Goal: Information Seeking & Learning: Learn about a topic

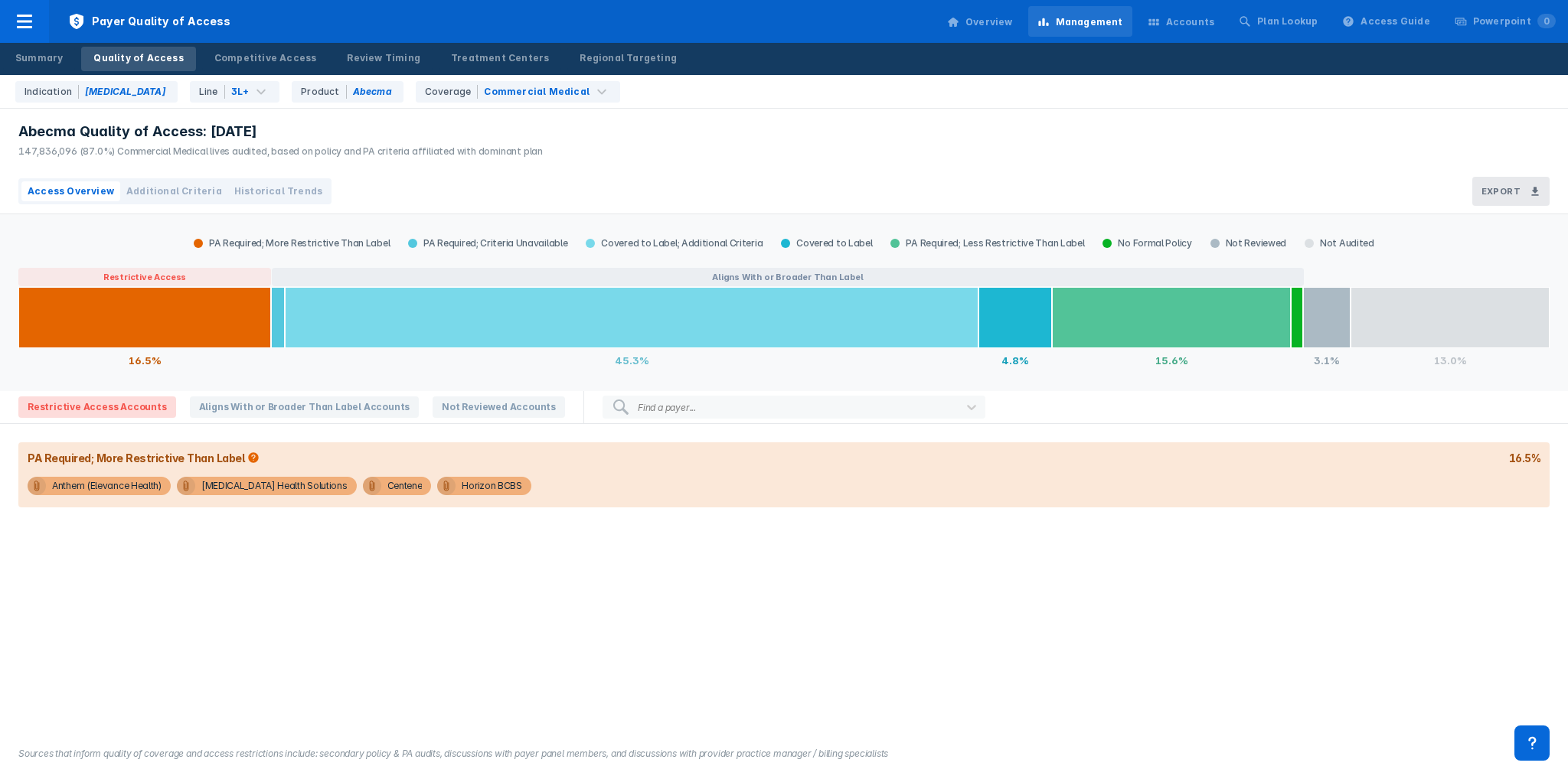
drag, startPoint x: 464, startPoint y: 53, endPoint x: 754, endPoint y: 612, distance: 629.7
click at [464, 53] on div "Treatment Centers" at bounding box center [499, 58] width 98 height 14
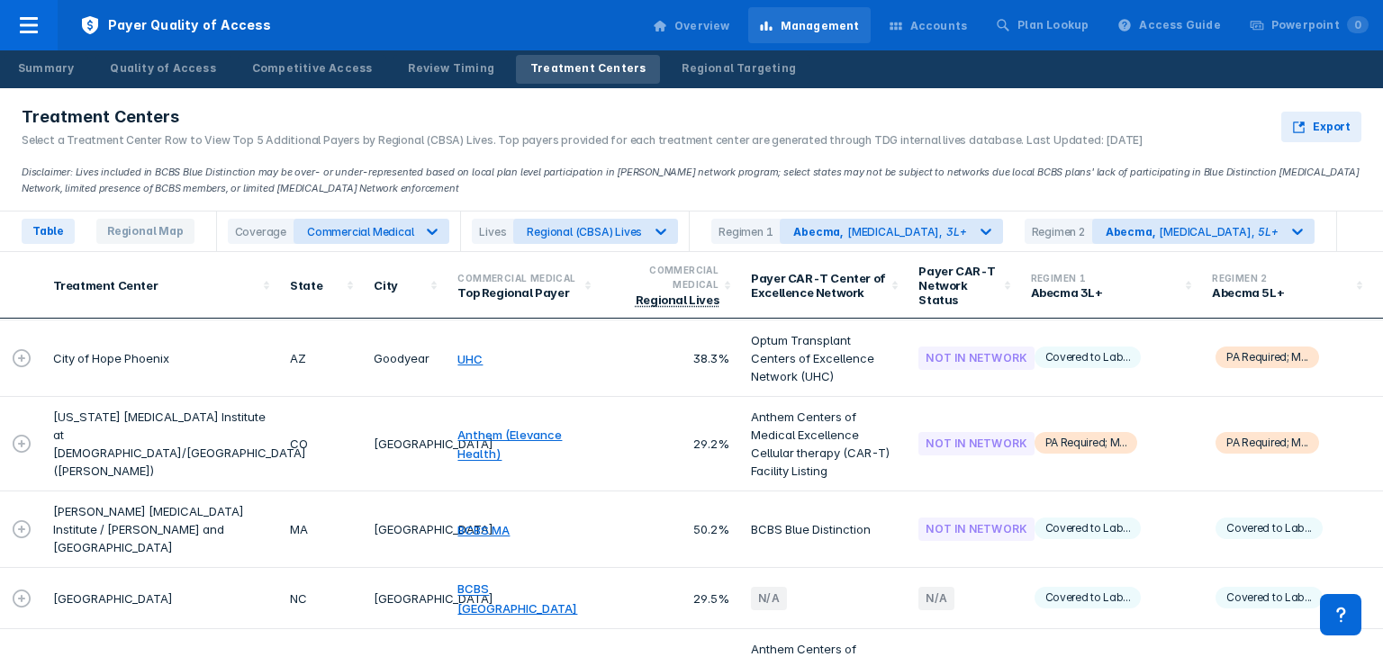
scroll to position [1052, 0]
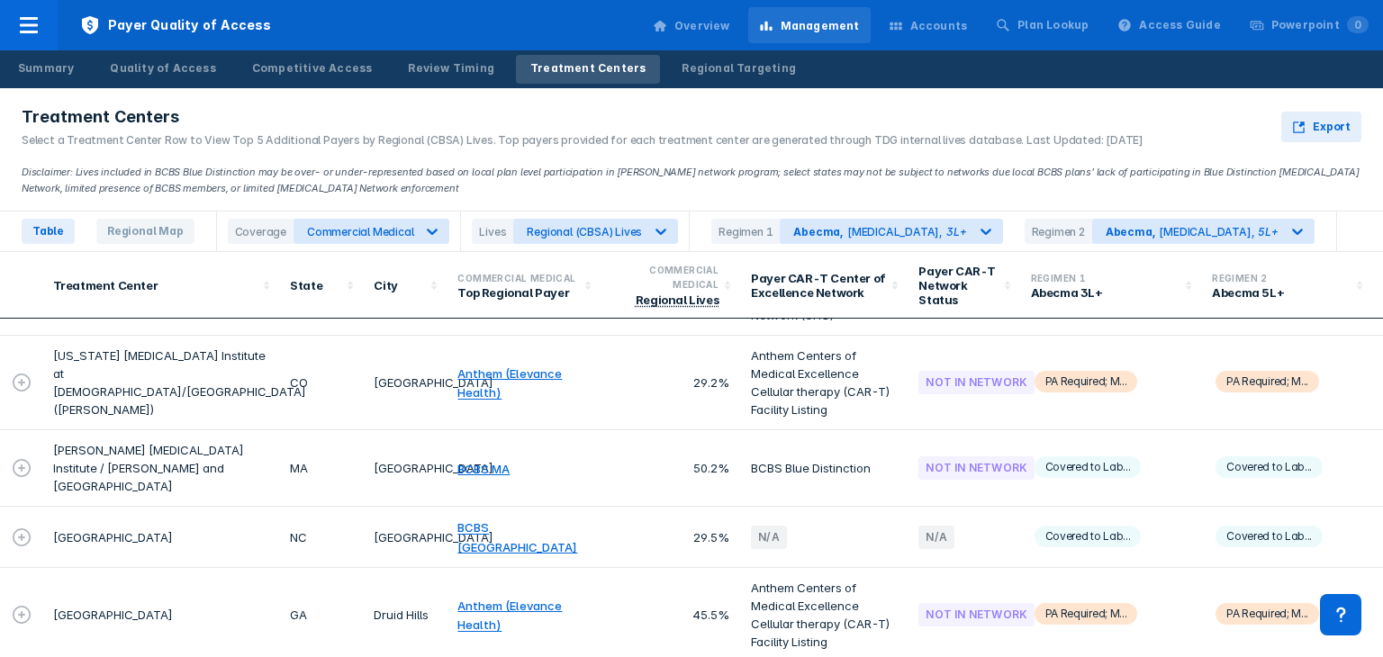
click at [183, 459] on td "[PERSON_NAME] [MEDICAL_DATA] Institute / [PERSON_NAME] and [GEOGRAPHIC_DATA]" at bounding box center [161, 469] width 238 height 77
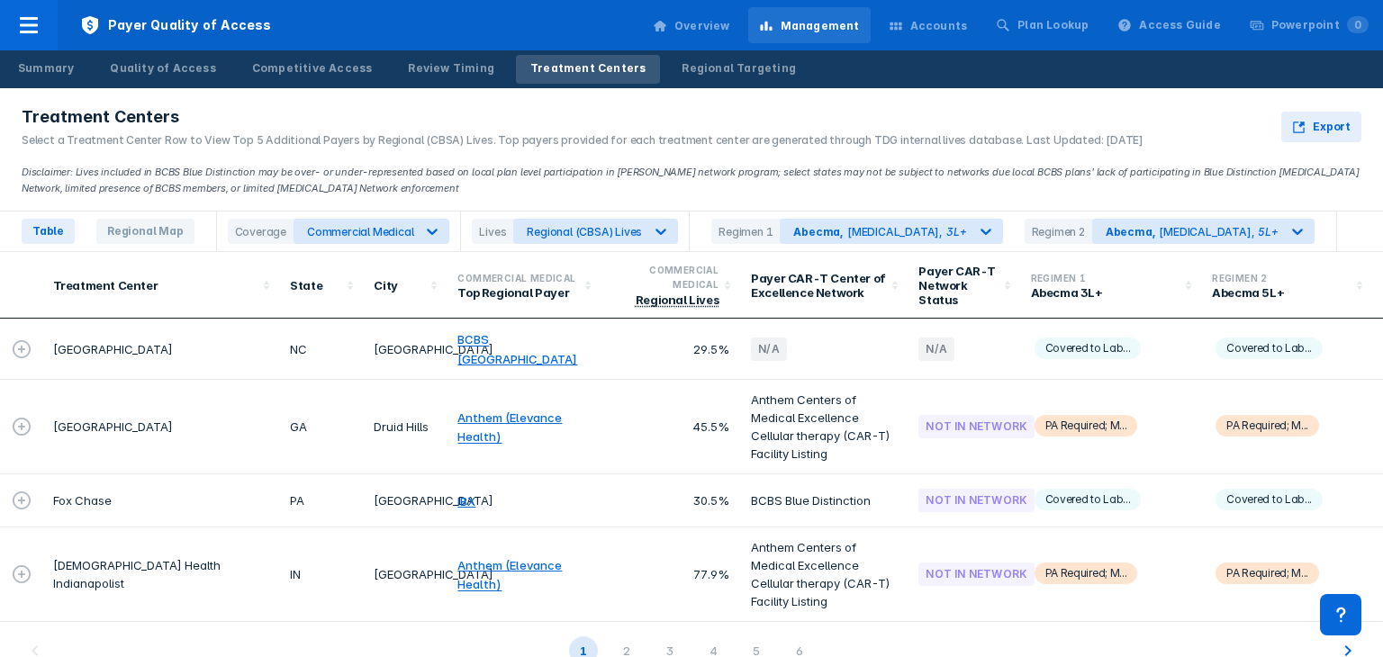
scroll to position [1506, 0]
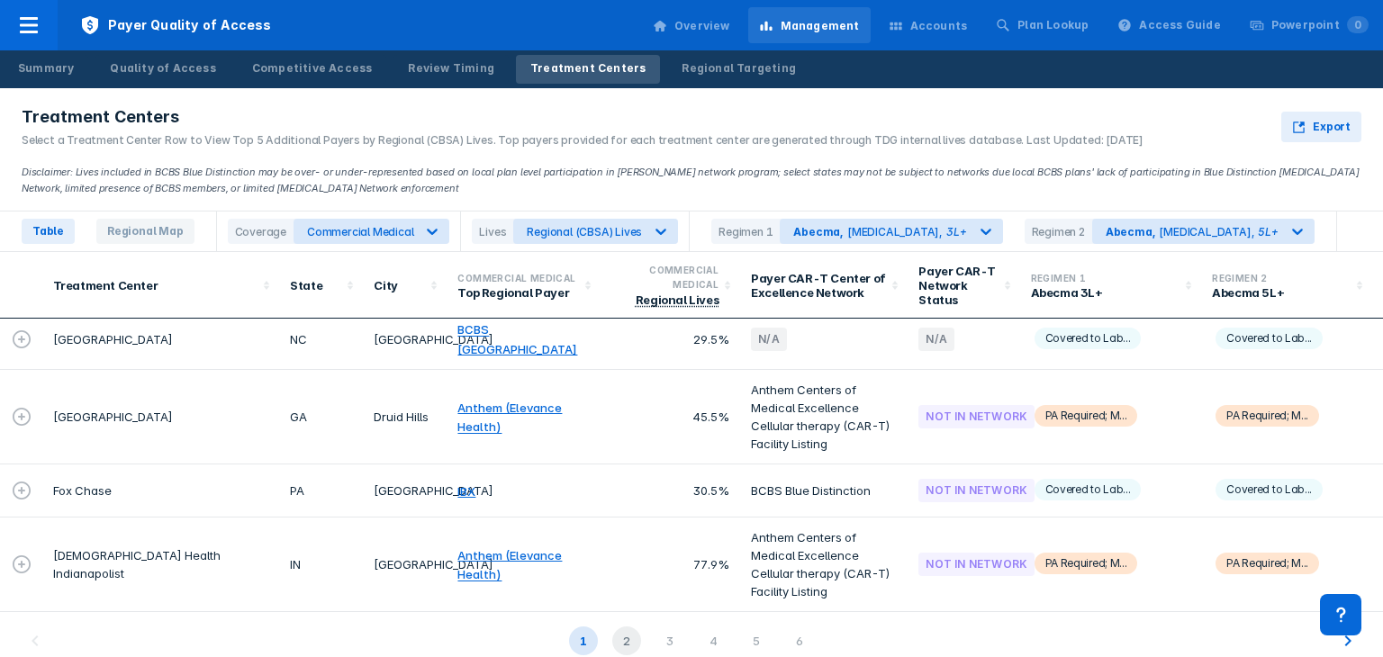
click at [627, 629] on div "2" at bounding box center [626, 641] width 29 height 29
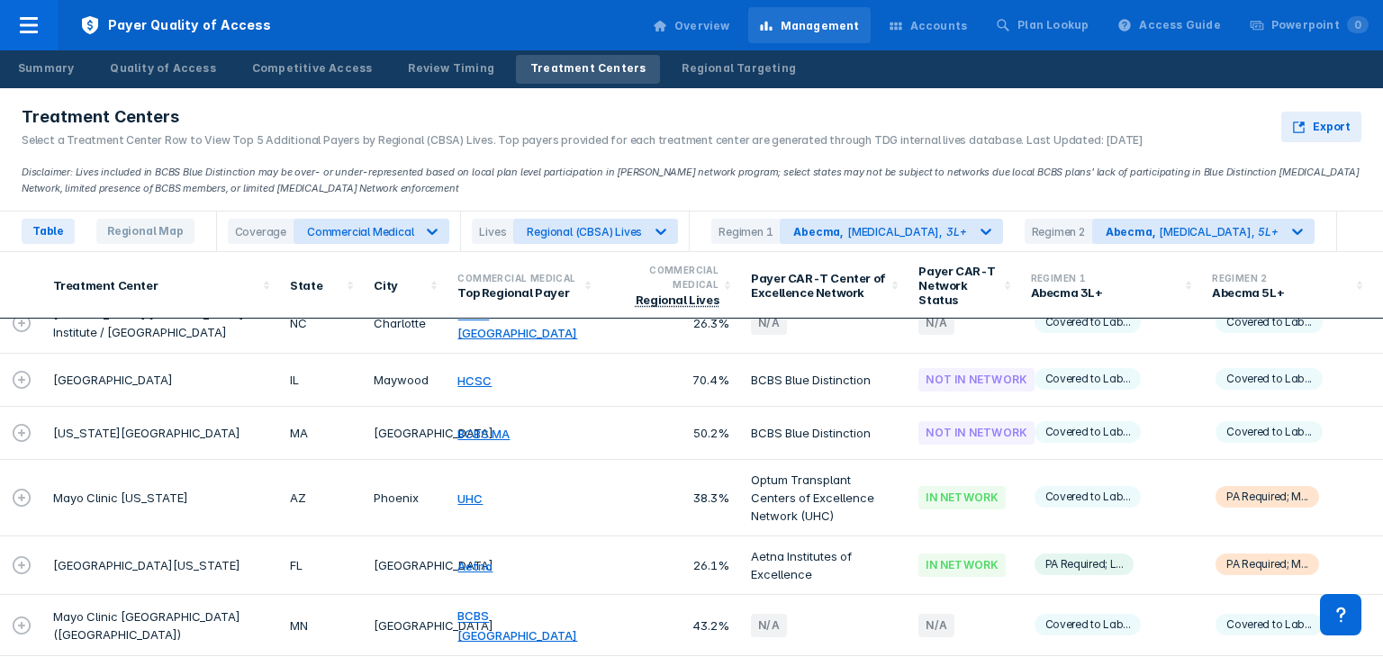
scroll to position [1090, 0]
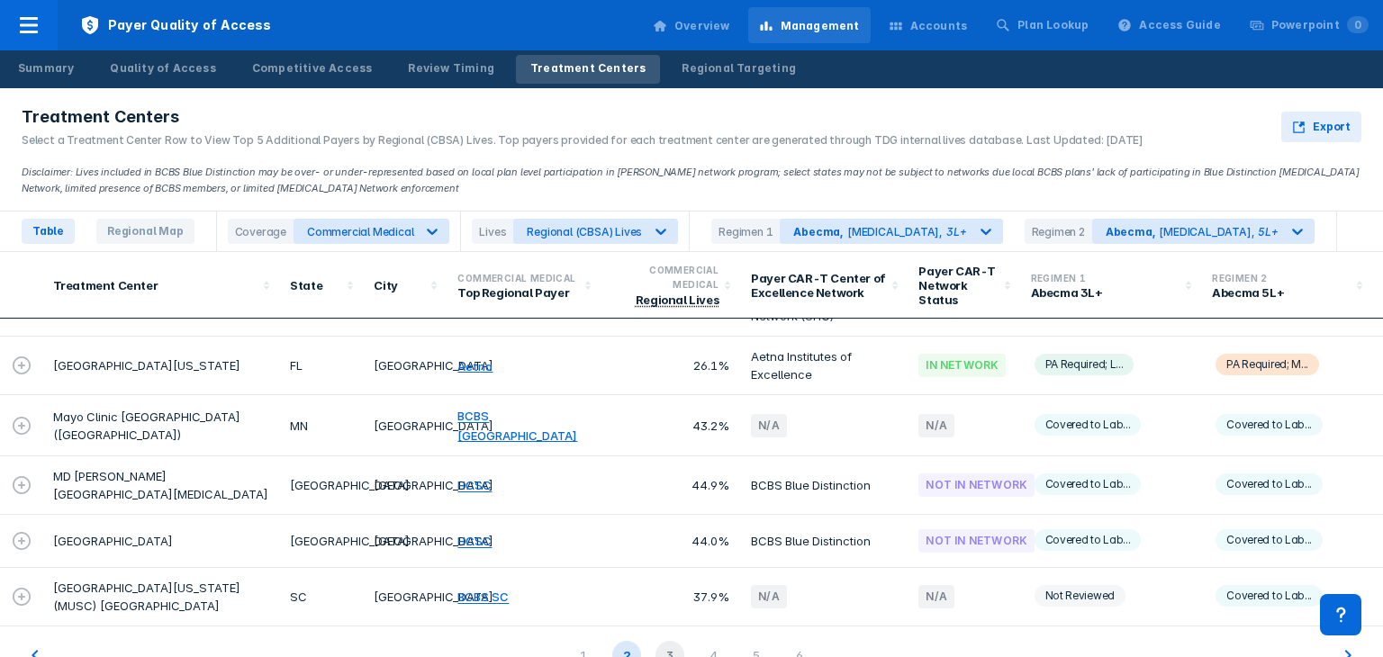
click at [659, 641] on div "3" at bounding box center [670, 655] width 29 height 29
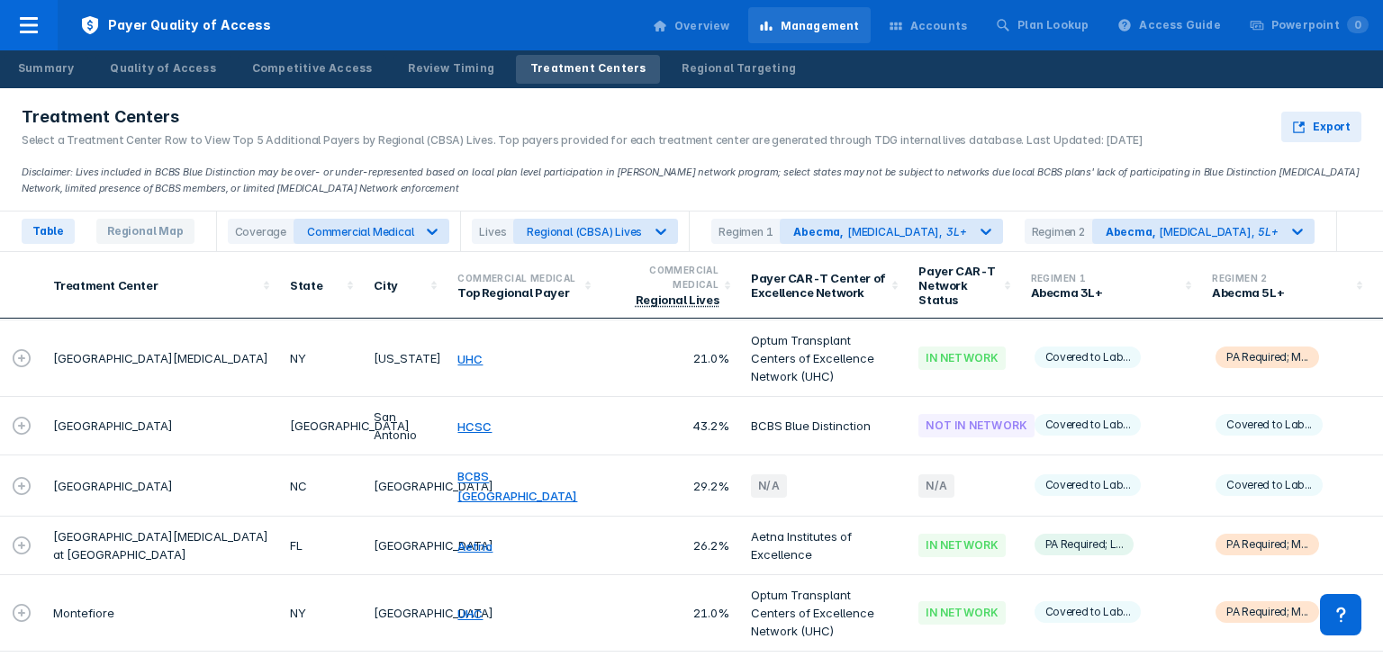
scroll to position [36, 0]
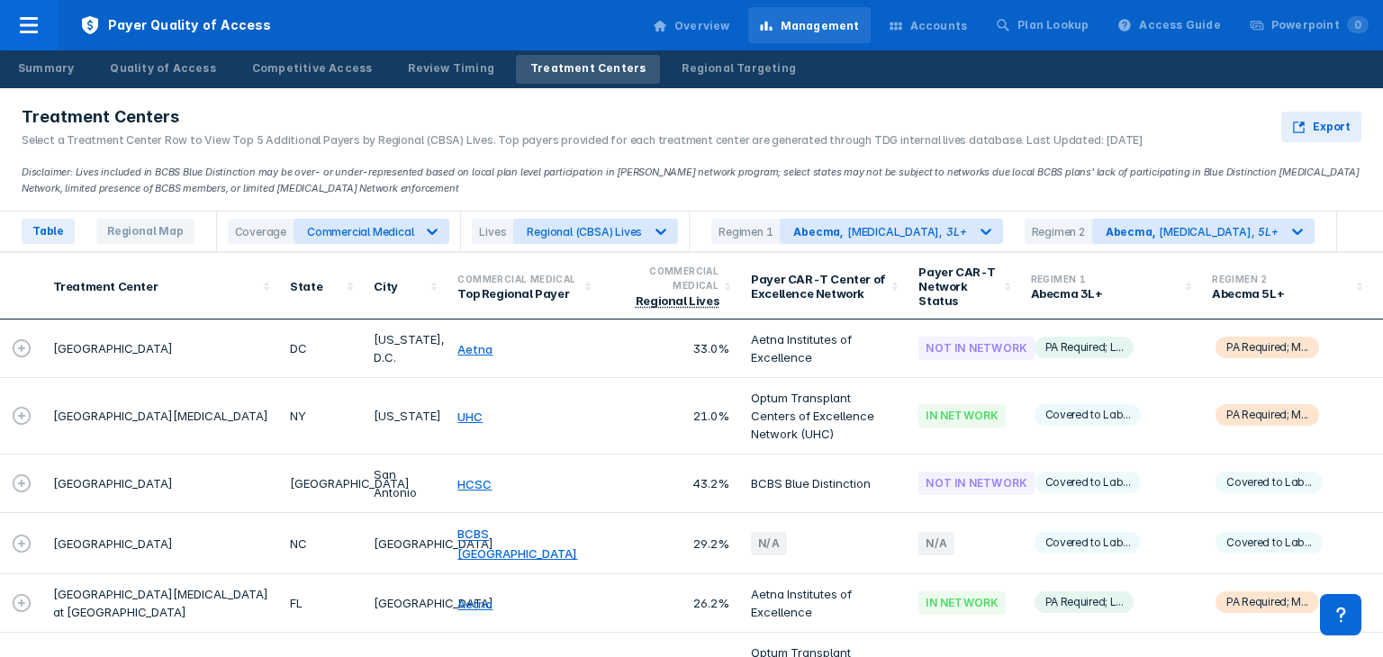
click at [29, 412] on icon at bounding box center [22, 416] width 18 height 18
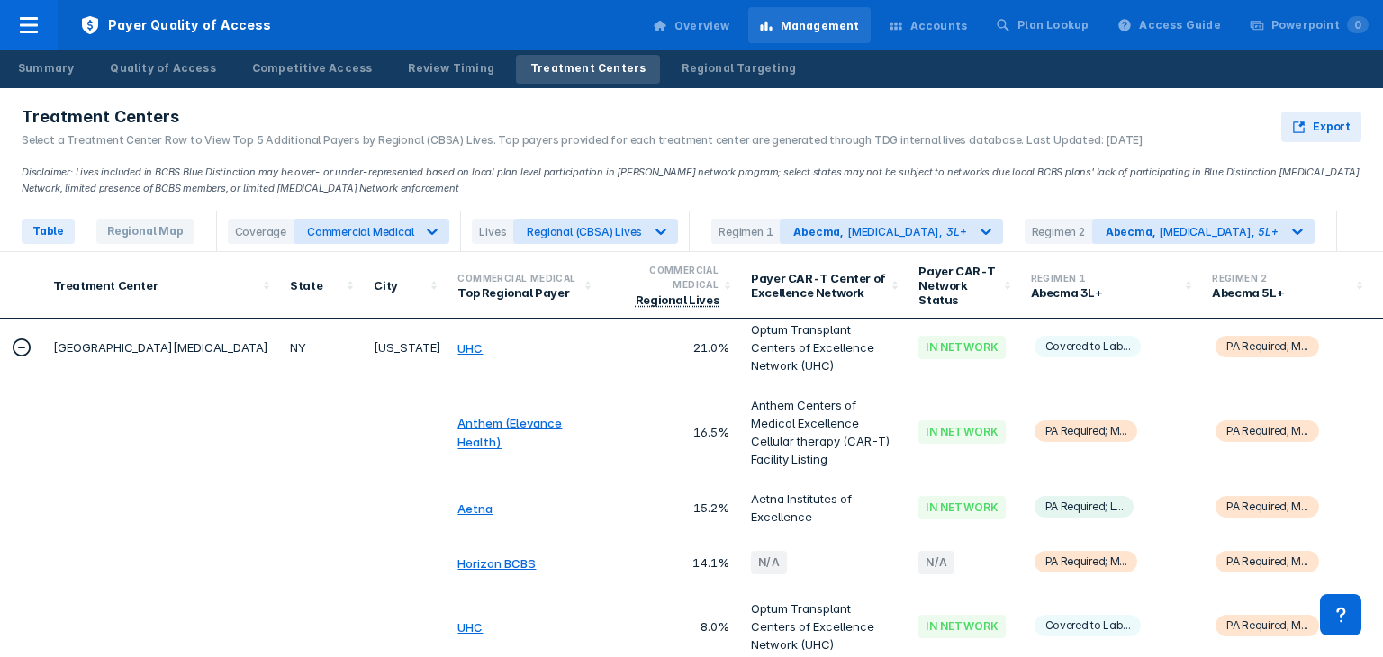
scroll to position [0, 0]
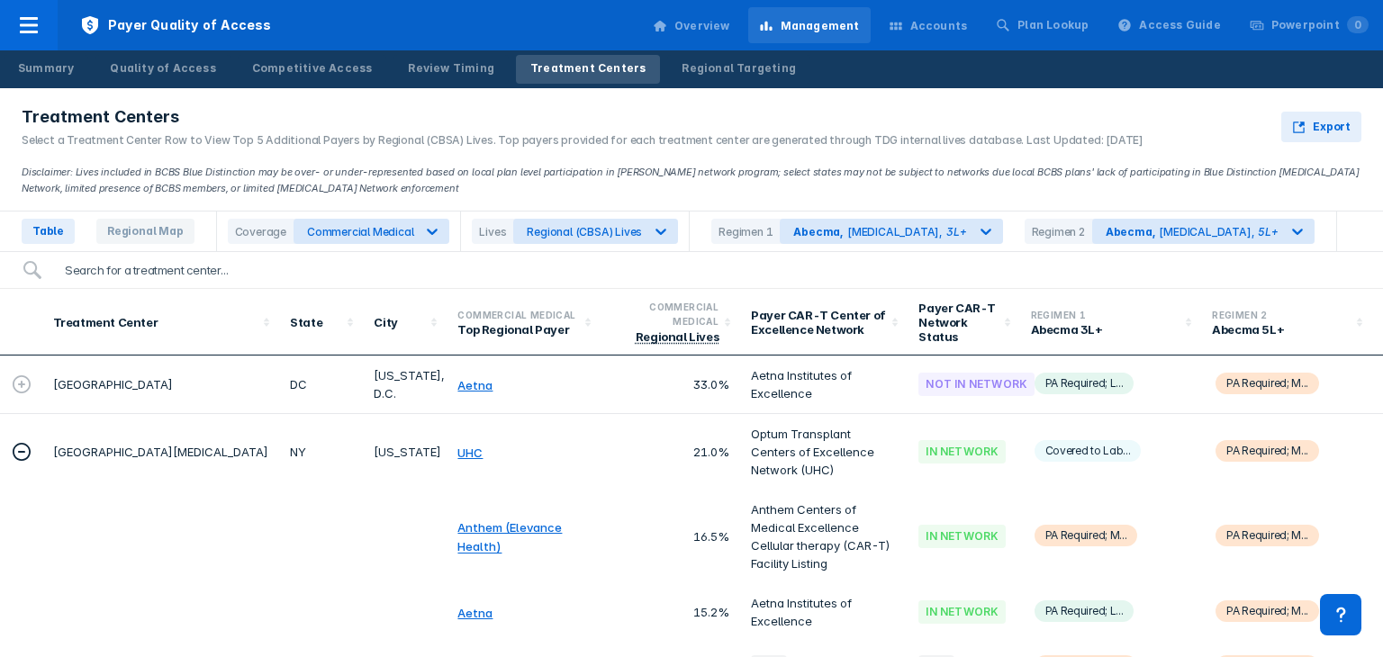
click at [235, 276] on input "search" at bounding box center [708, 270] width 1308 height 36
